Goal: Information Seeking & Learning: Learn about a topic

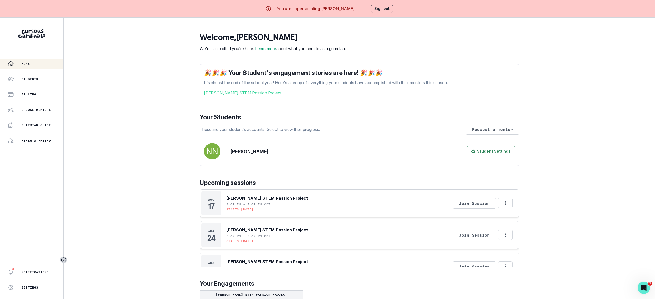
click at [252, 96] on link "[PERSON_NAME] STEM Passion Project" at bounding box center [359, 93] width 311 height 6
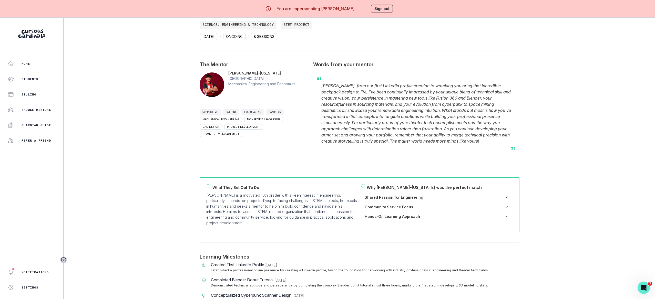
scroll to position [20, 0]
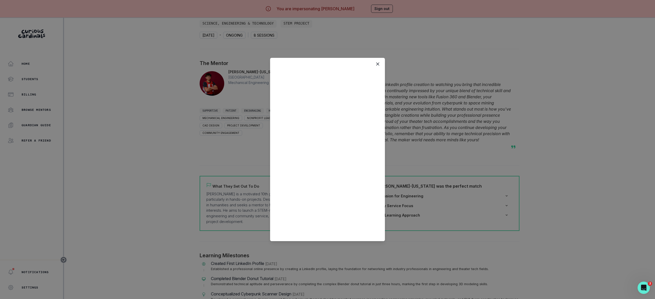
click at [252, 98] on div at bounding box center [327, 149] width 655 height 299
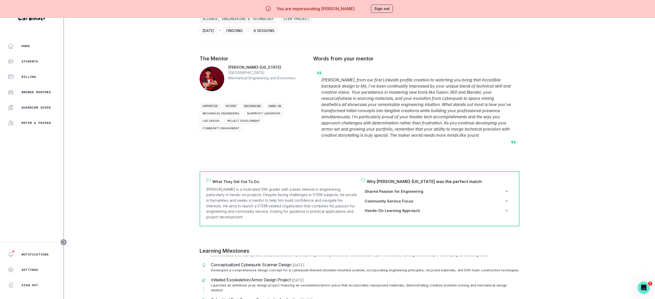
scroll to position [0, 0]
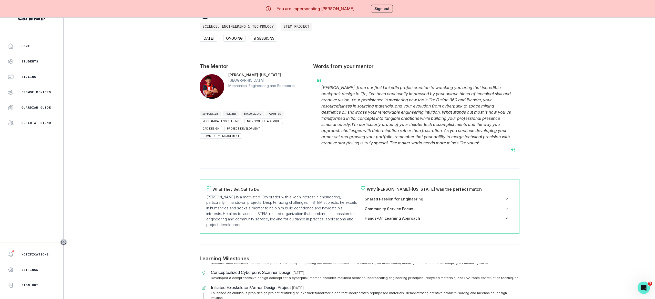
click at [167, 194] on div "Home Students Billing Browse Mentors Guardian Guide Refer a friend Notification…" at bounding box center [327, 149] width 655 height 299
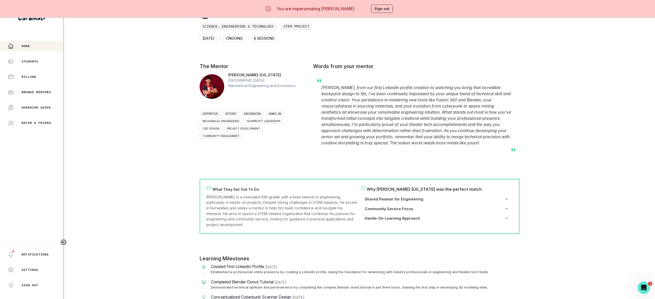
click at [38, 43] on div "Home" at bounding box center [35, 46] width 55 height 6
